Goal: Information Seeking & Learning: Learn about a topic

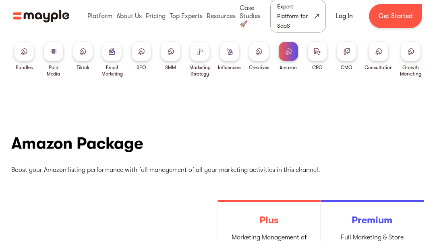
radio input "true"
